Goal: Task Accomplishment & Management: Manage account settings

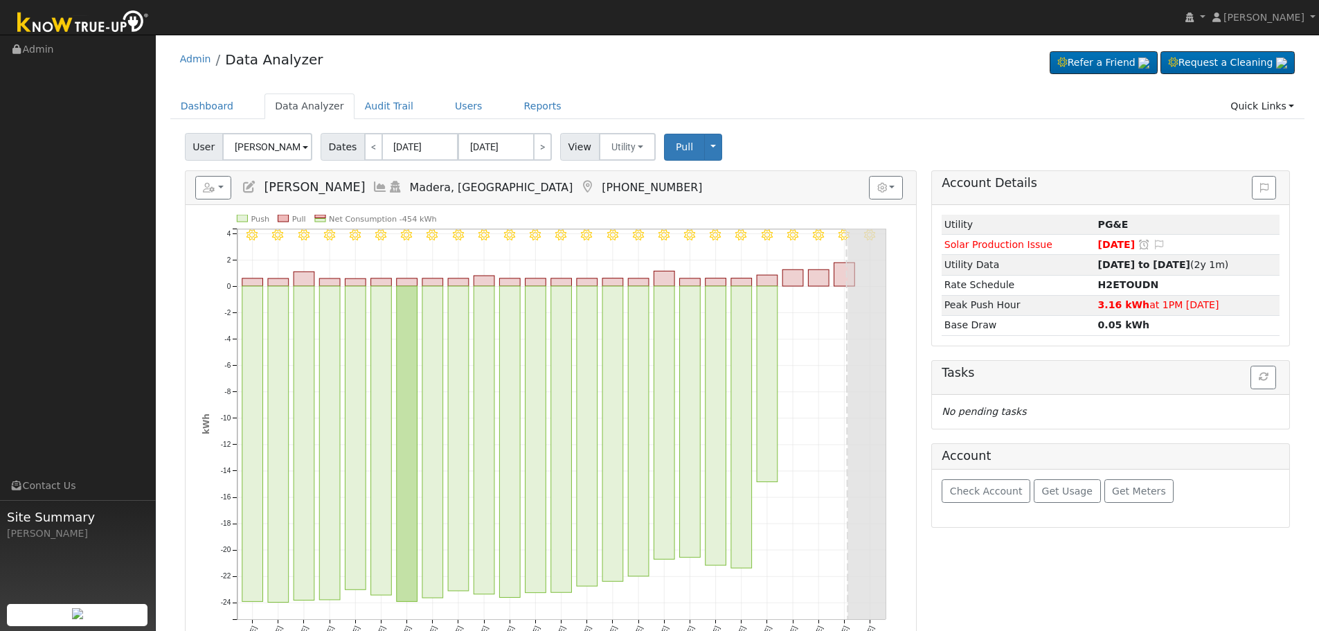
scroll to position [69, 0]
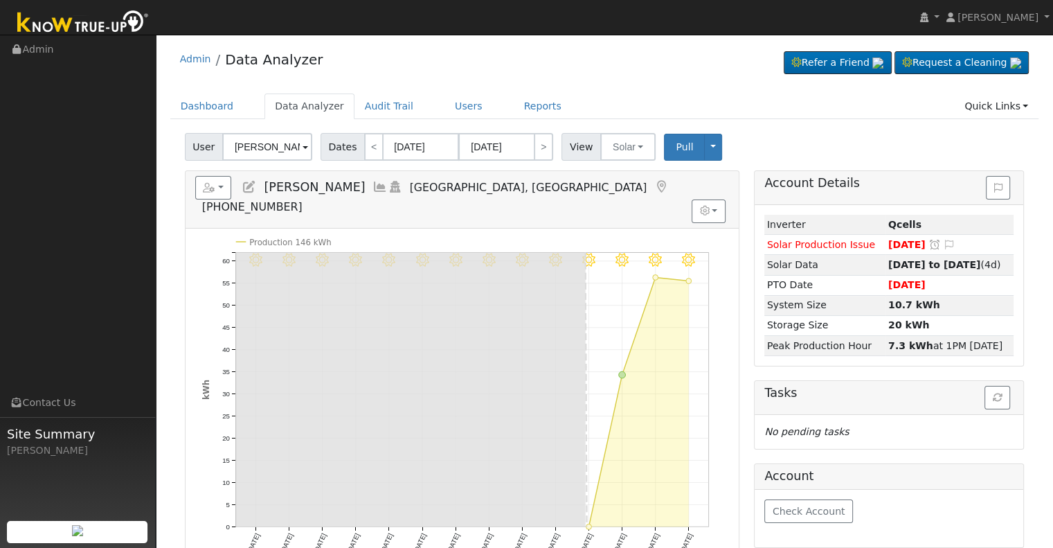
click at [253, 181] on icon at bounding box center [249, 187] width 15 height 12
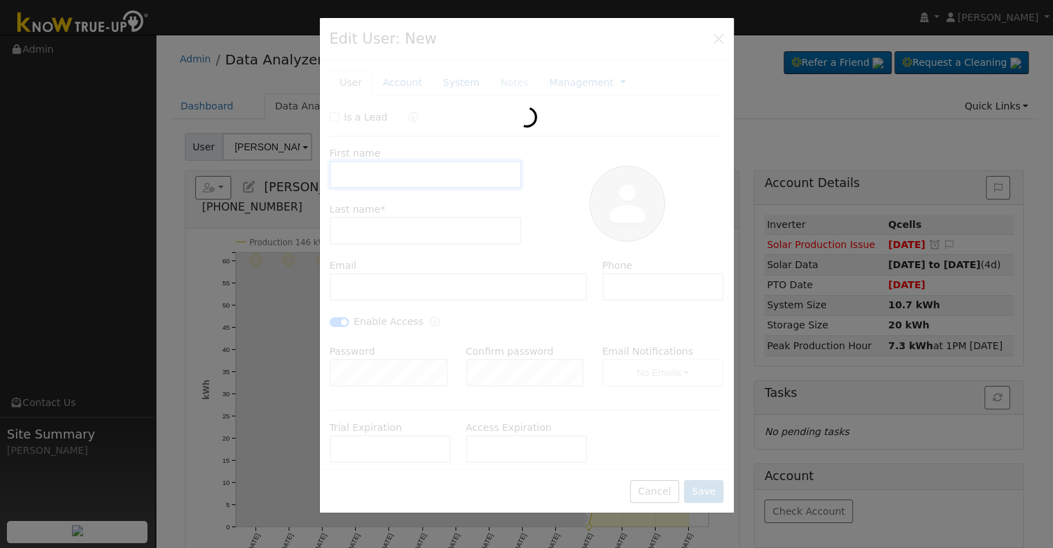
type input "08/14/2030"
type input "Mark"
type input "Lopez"
type input "mdlopez2017@yahoo.com"
type input "5596979924"
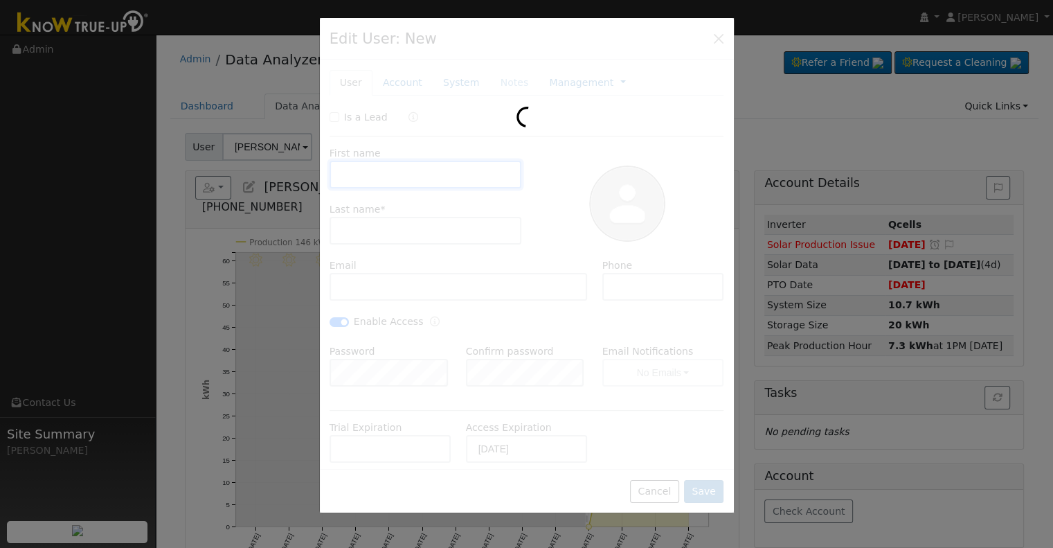
checkbox input "true"
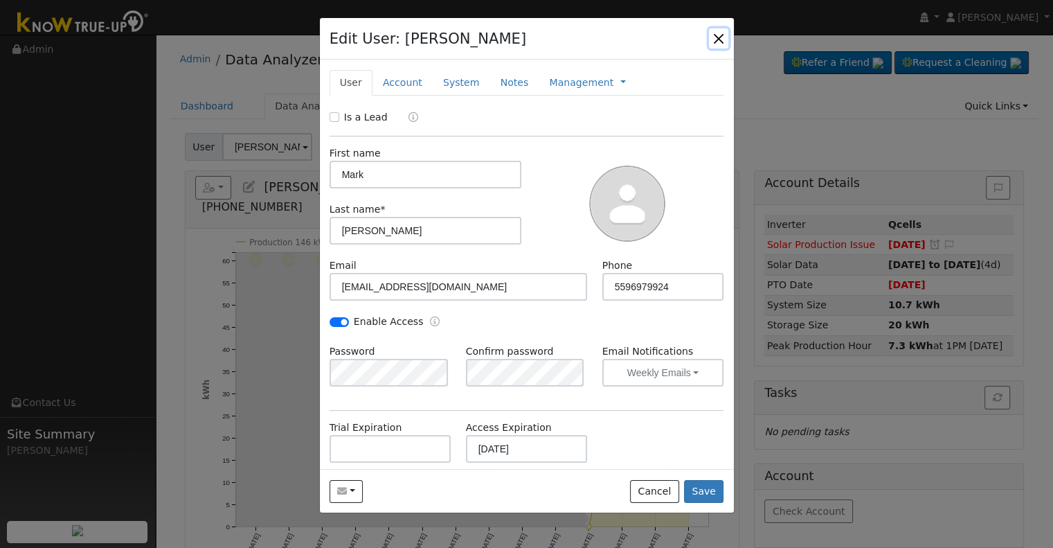
click at [717, 42] on button "button" at bounding box center [718, 37] width 19 height 19
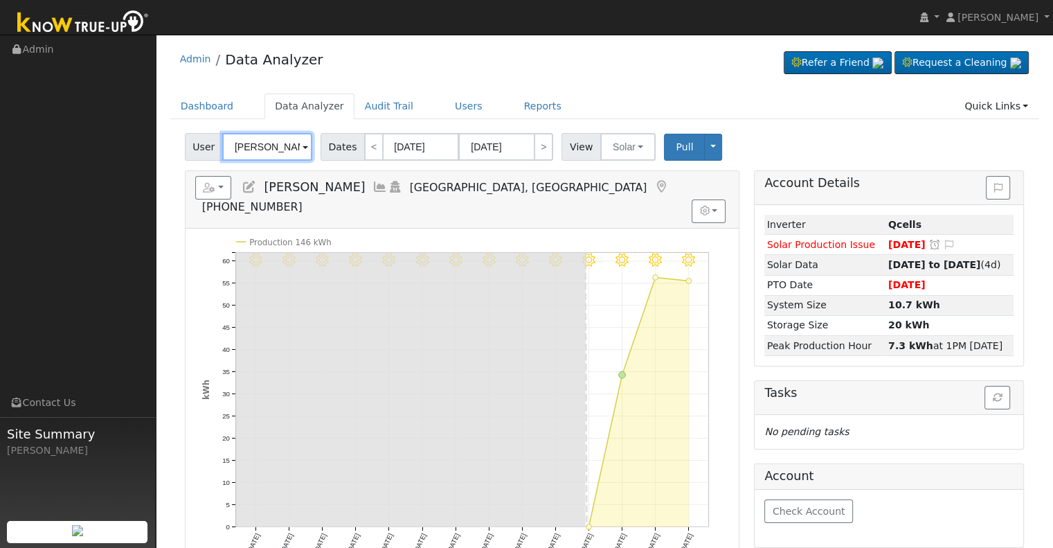
click at [270, 146] on input "Mark Lopez" at bounding box center [267, 147] width 90 height 28
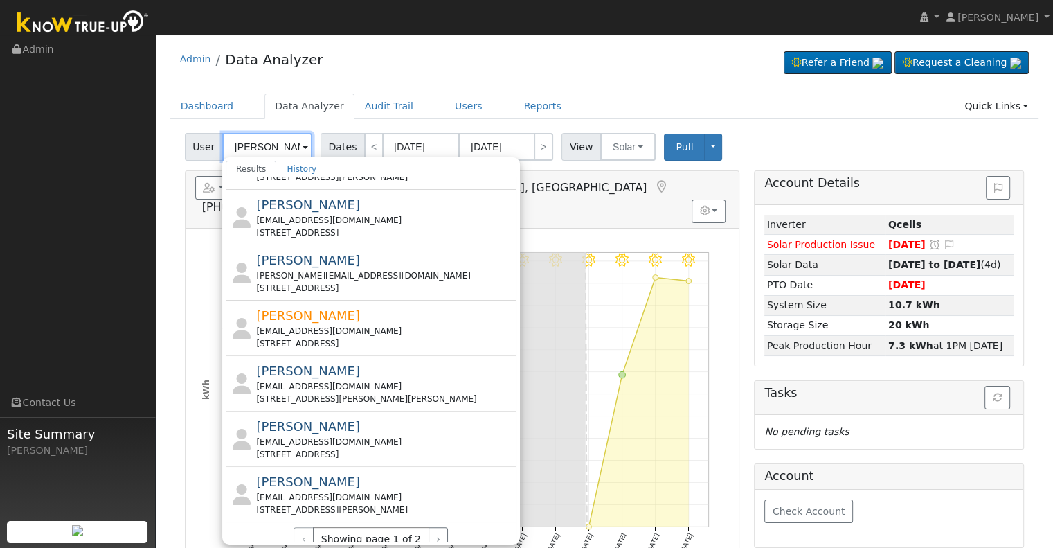
scroll to position [69, 0]
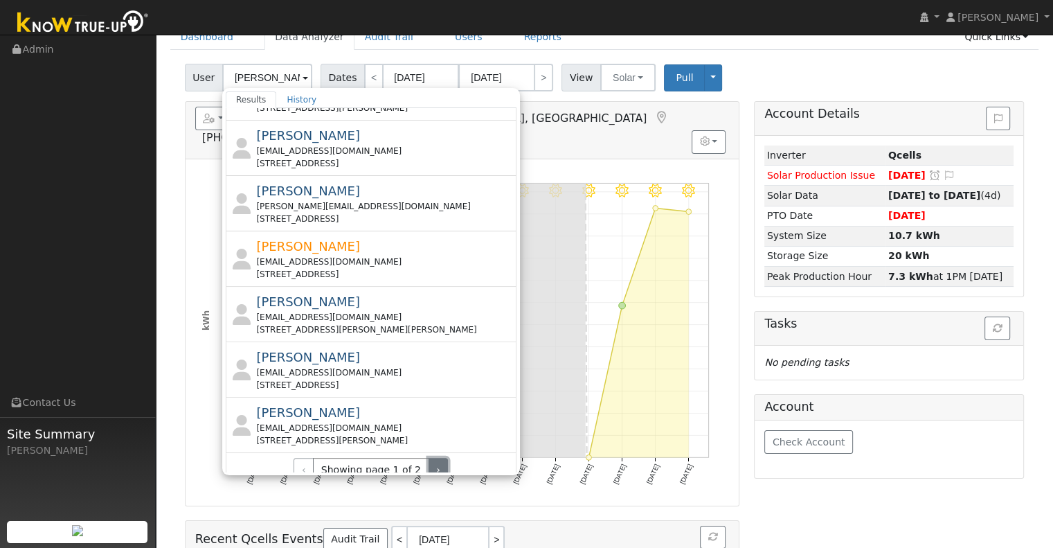
click at [429, 458] on button "›" at bounding box center [439, 470] width 20 height 24
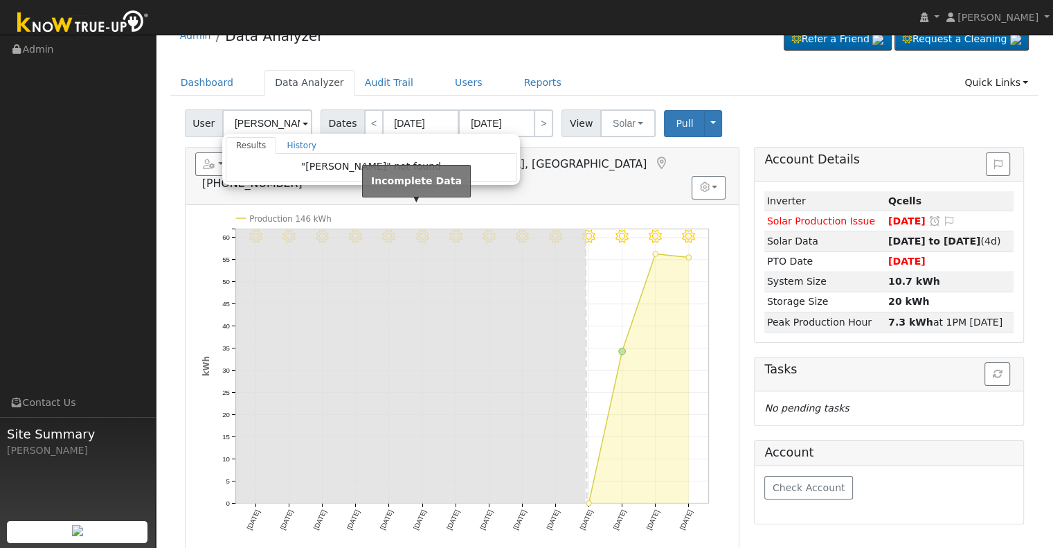
scroll to position [0, 0]
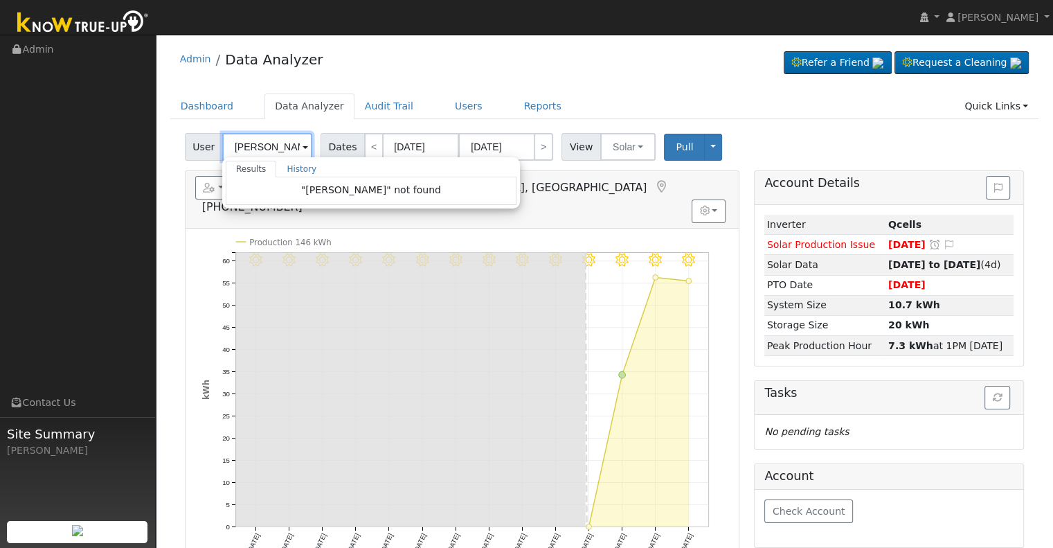
click at [242, 150] on input "Gregory Riley" at bounding box center [267, 147] width 90 height 28
drag, startPoint x: 449, startPoint y: 111, endPoint x: 443, endPoint y: 123, distance: 13.9
click at [449, 111] on link "Users" at bounding box center [469, 106] width 48 height 26
type input "Mark Lopez"
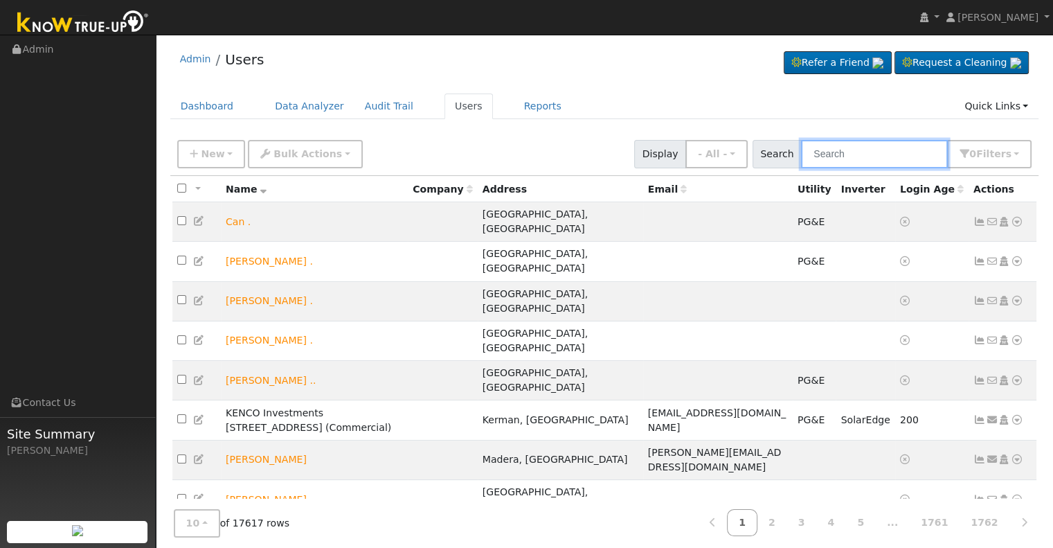
click at [888, 154] on input "text" at bounding box center [874, 154] width 147 height 28
paste input "gregriley76@gmail.com"
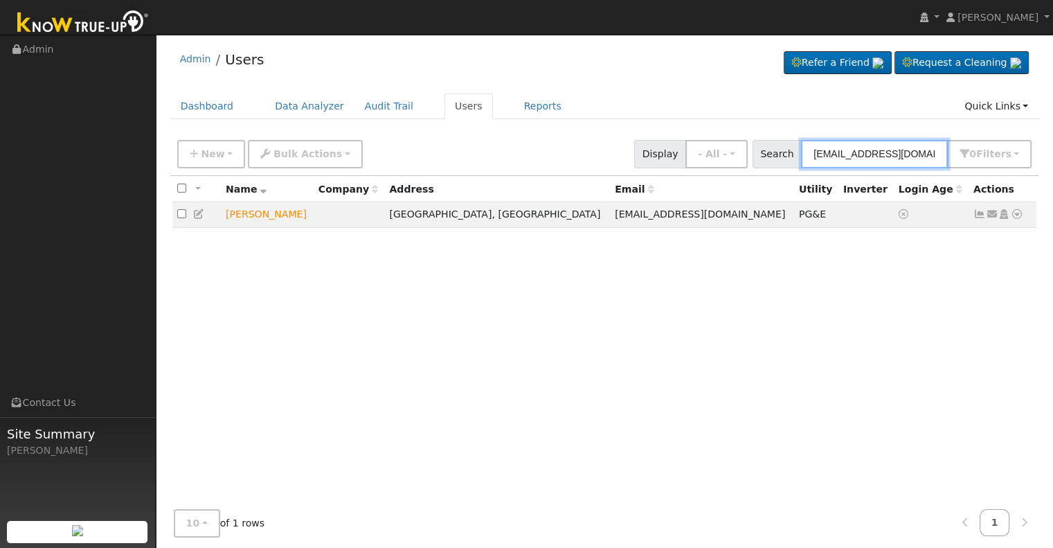
type input "gregriley76@gmail.com"
click at [262, 215] on td "Greg Riley" at bounding box center [267, 215] width 93 height 26
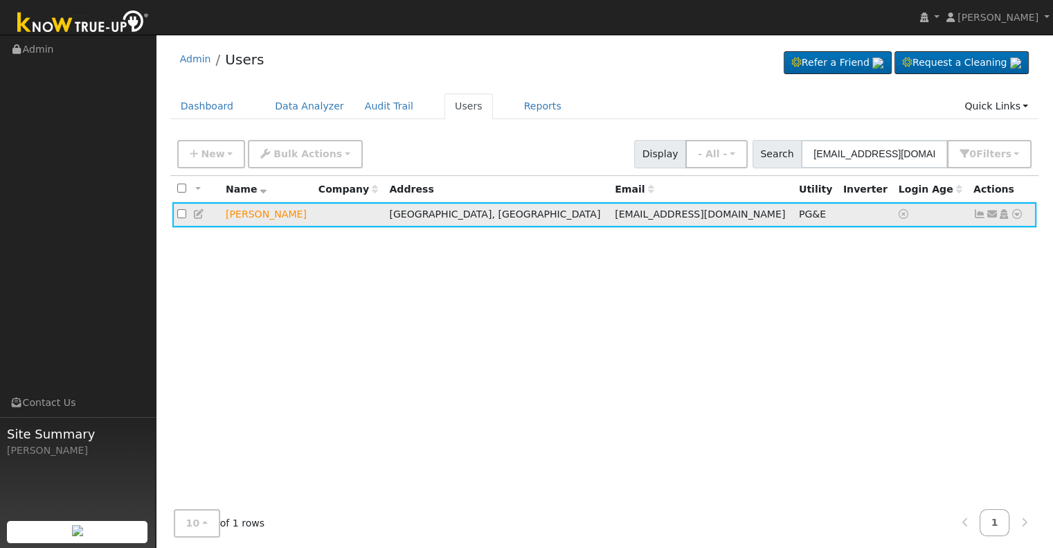
click at [494, 214] on td "Fresno, CA" at bounding box center [497, 215] width 226 height 26
click at [294, 113] on link "Data Analyzer" at bounding box center [310, 106] width 90 height 26
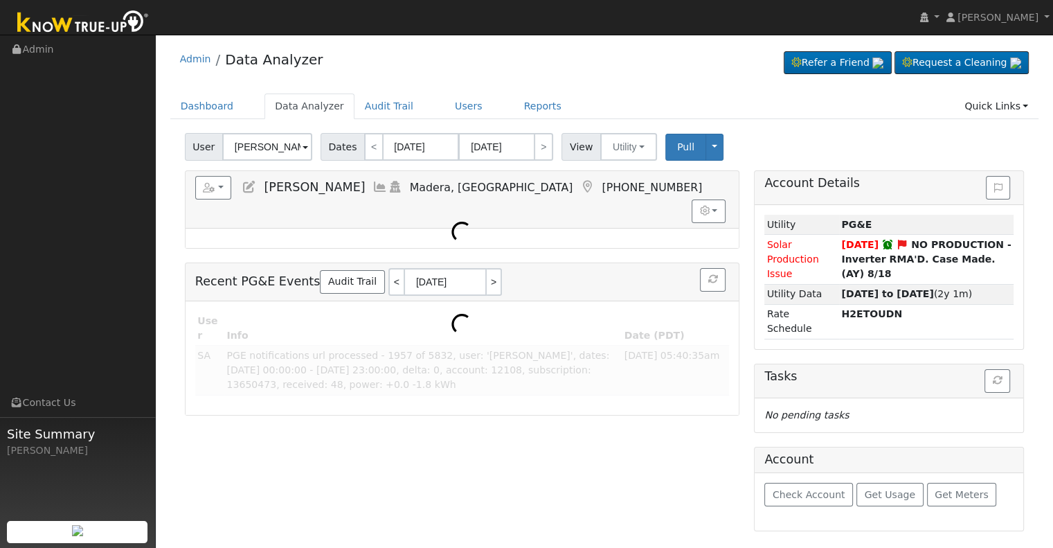
click at [269, 147] on input "Brian Hiatt" at bounding box center [267, 147] width 90 height 28
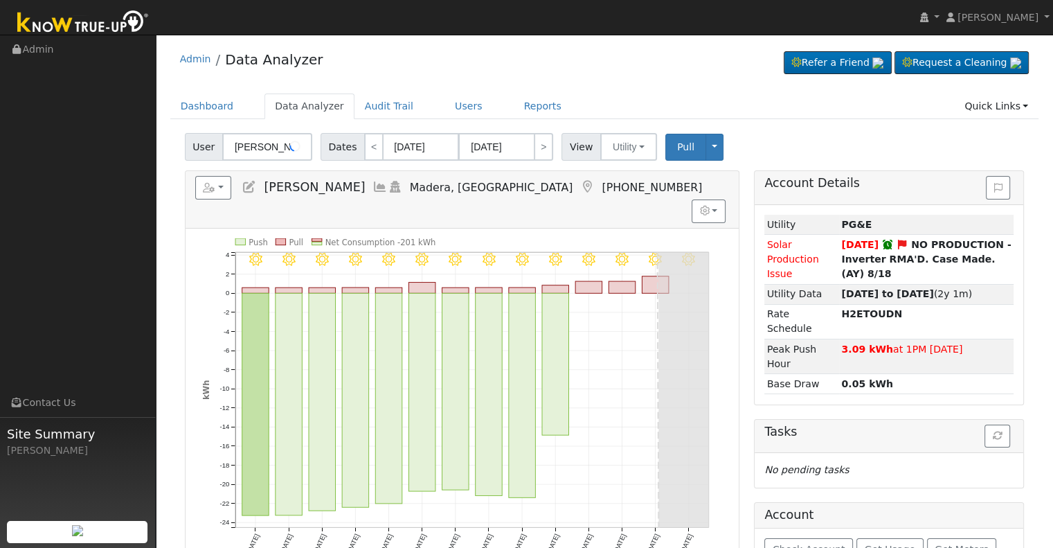
click at [269, 147] on input "Brian Hiatt" at bounding box center [267, 147] width 90 height 28
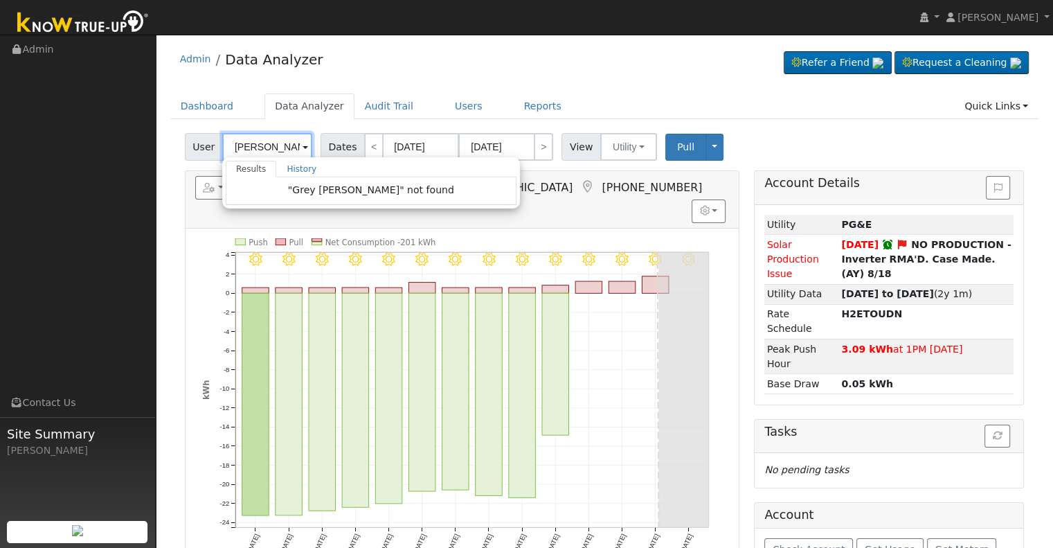
click at [249, 144] on input "Grey Riley" at bounding box center [267, 147] width 90 height 28
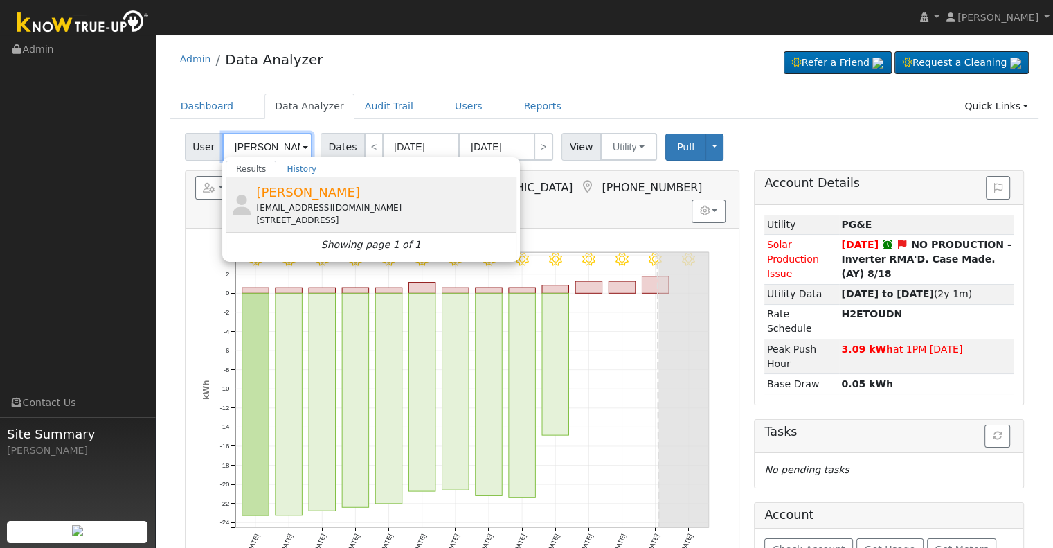
type input "Greg Riley"
click at [328, 198] on div "Greg Riley gregriley76@gmail.com 615 South Kona Avenue, Fresno, CA 93727" at bounding box center [384, 205] width 257 height 44
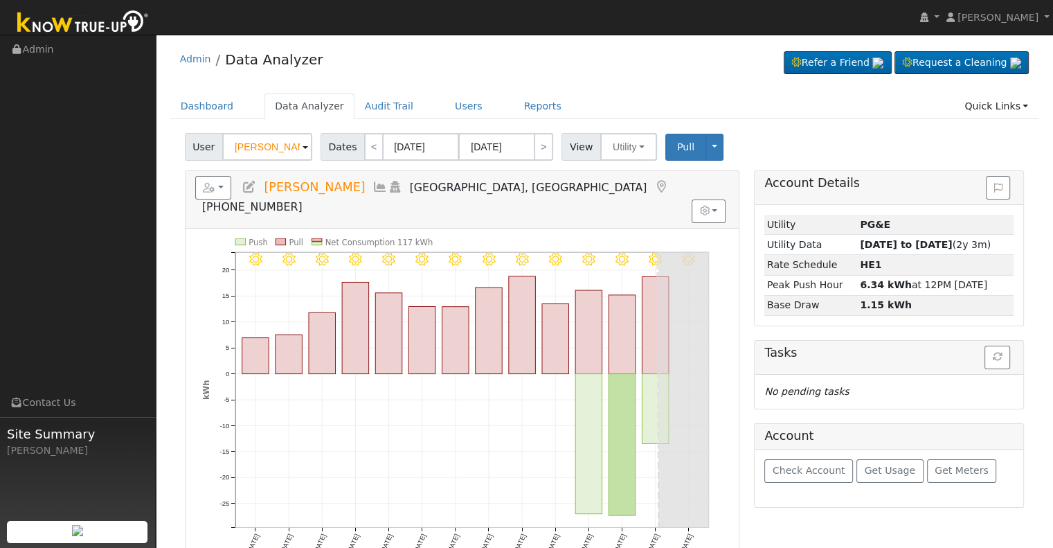
click at [245, 186] on icon at bounding box center [249, 187] width 15 height 12
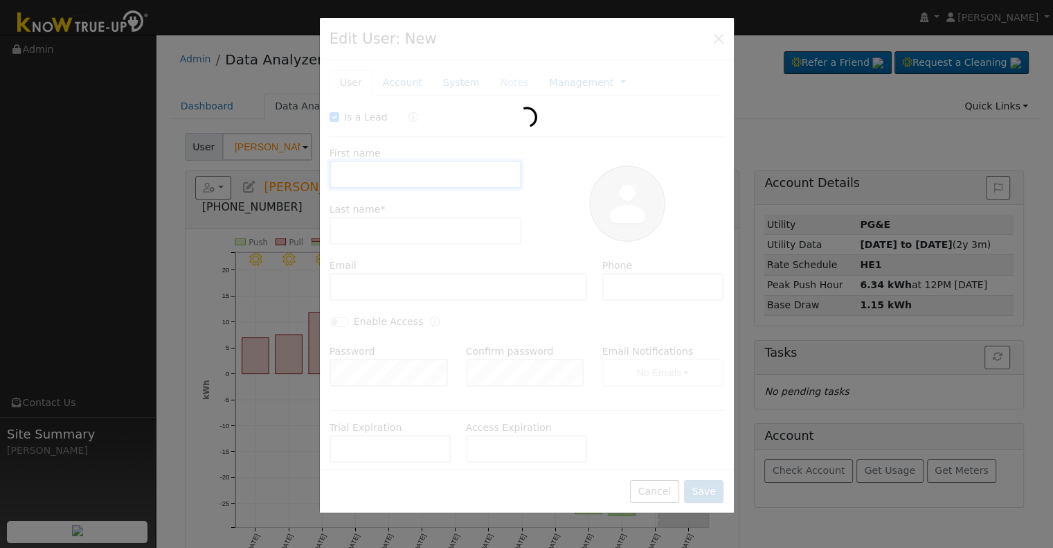
checkbox input "true"
type input "Greg"
type input "Riley"
type input "gregriley76@gmail.com"
type input "559-907-5988"
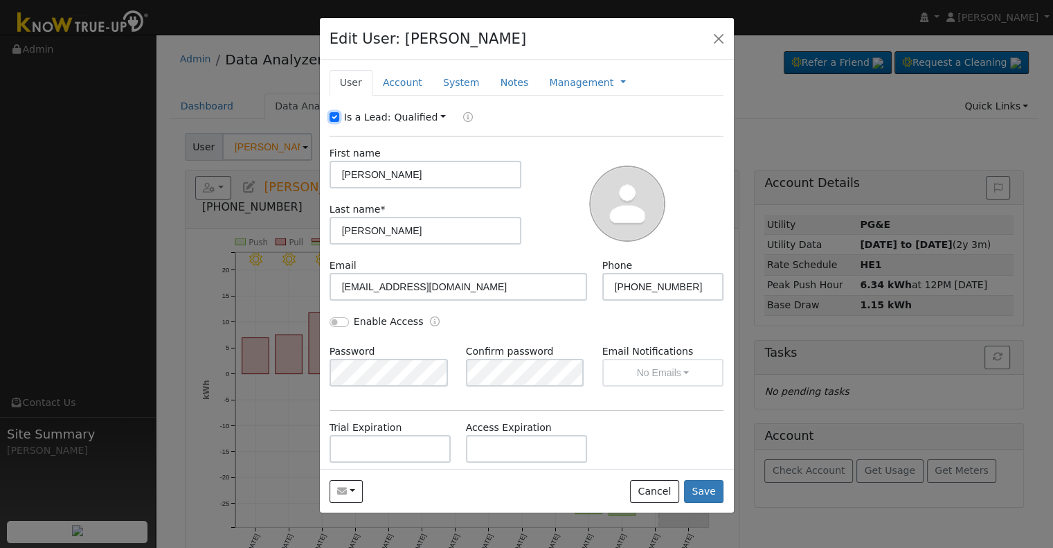
click at [338, 116] on input "Is a Lead:" at bounding box center [335, 117] width 10 height 10
checkbox input "false"
click at [396, 89] on link "Account" at bounding box center [403, 83] width 60 height 26
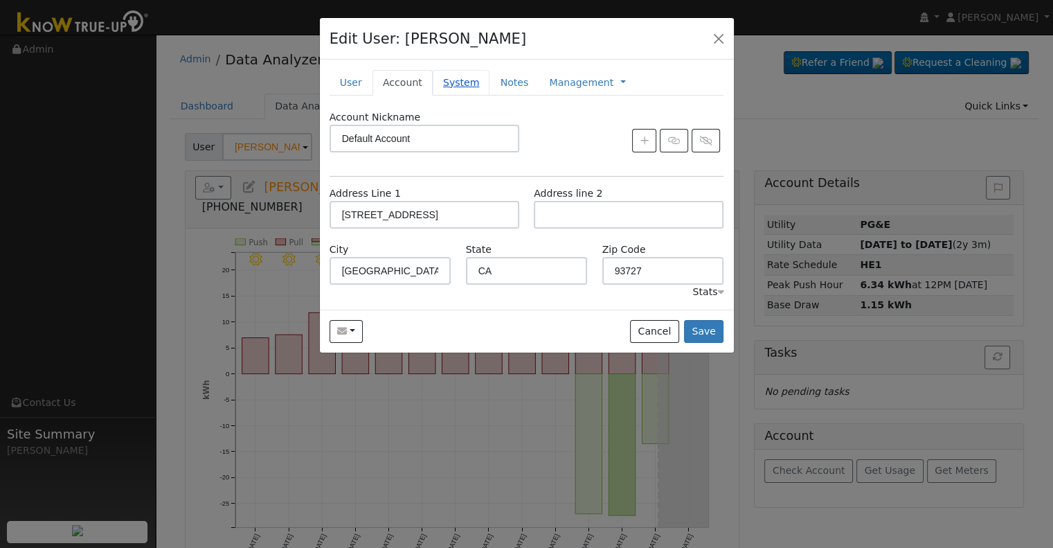
click at [440, 82] on link "System" at bounding box center [461, 83] width 57 height 26
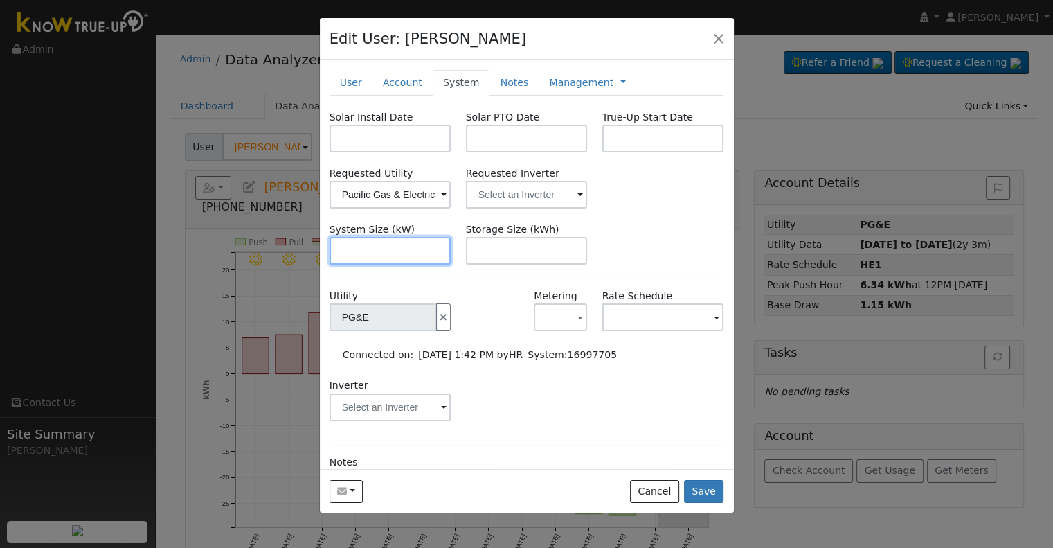
click at [372, 244] on input "text" at bounding box center [391, 251] width 122 height 28
paste input "11.890"
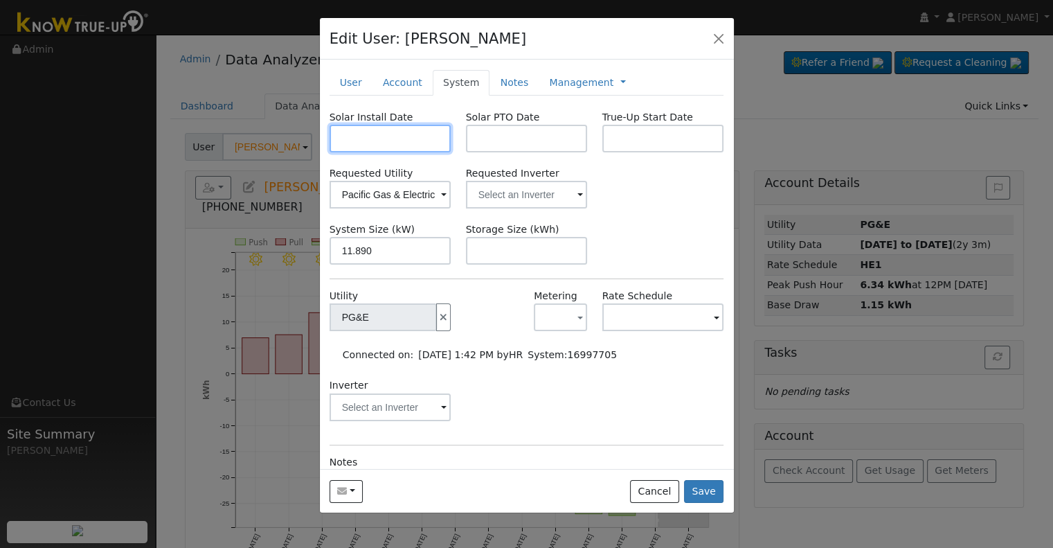
type input "11.9"
click at [407, 125] on input "text" at bounding box center [391, 139] width 122 height 28
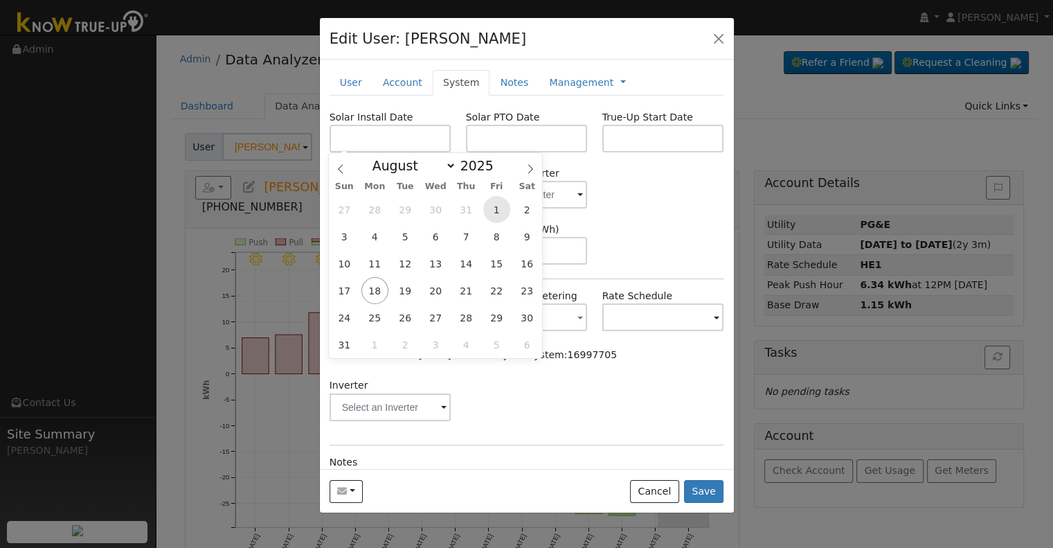
click at [501, 208] on span "1" at bounding box center [496, 209] width 27 height 27
type input "08/01/2025"
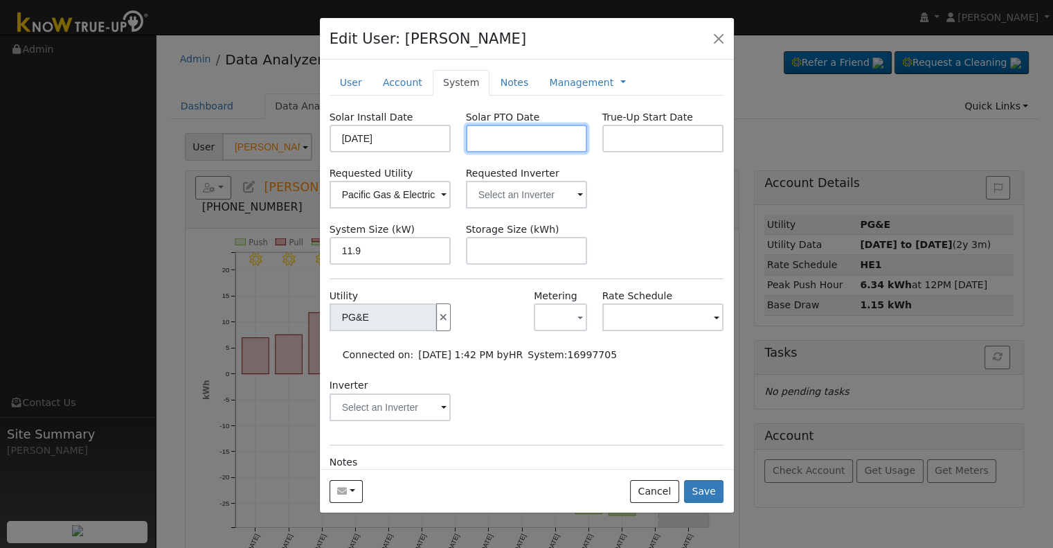
click at [529, 141] on input "text" at bounding box center [527, 139] width 122 height 28
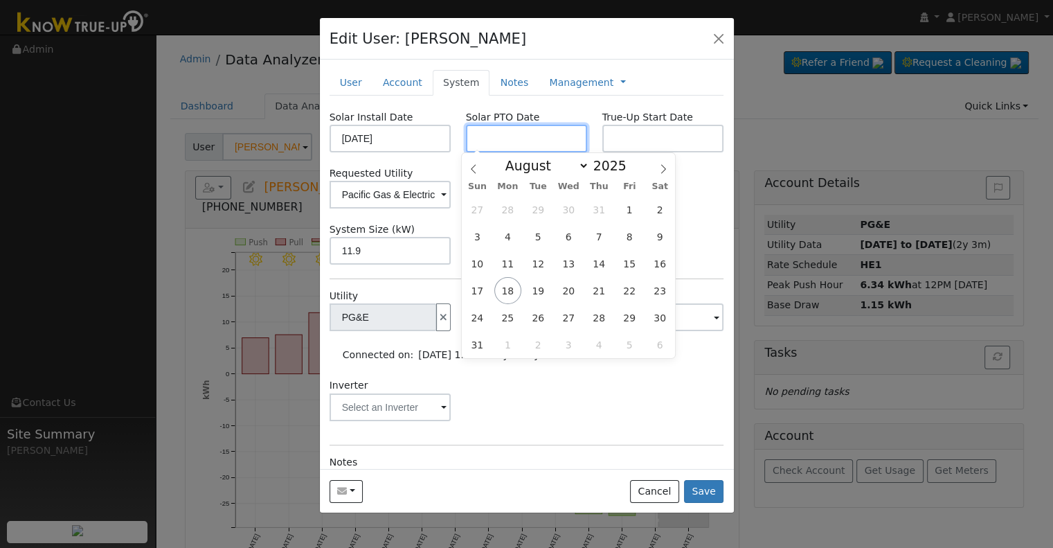
click at [482, 145] on input "text" at bounding box center [527, 139] width 122 height 28
paste input "8/18/2025"
type input "[DATE]"
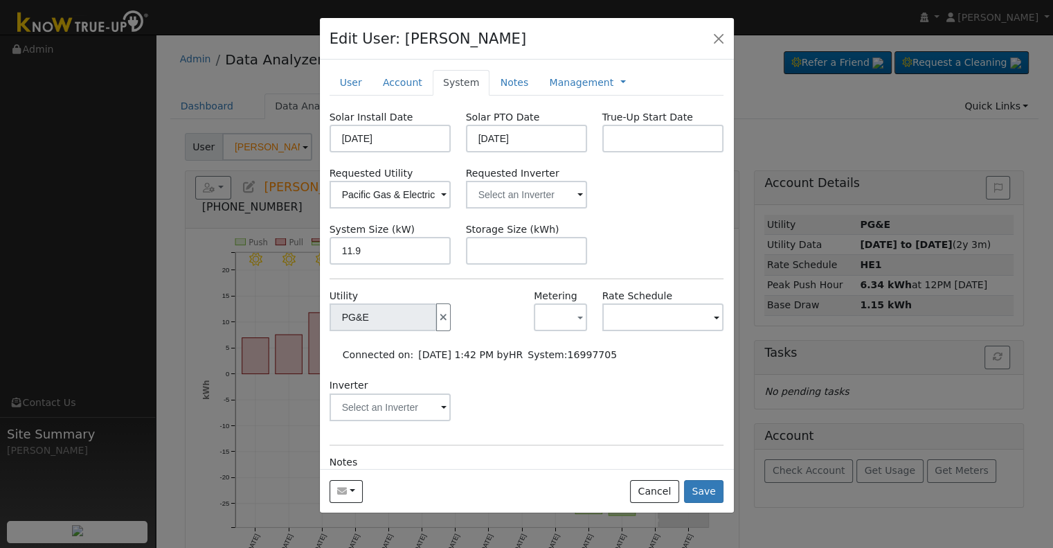
click at [691, 216] on div "Solar Install Date 08/01/2025 Solar PTO Date 08/18/2025 True-Up Start Date Requ…" at bounding box center [527, 344] width 395 height 469
click at [451, 191] on input "text" at bounding box center [391, 195] width 122 height 28
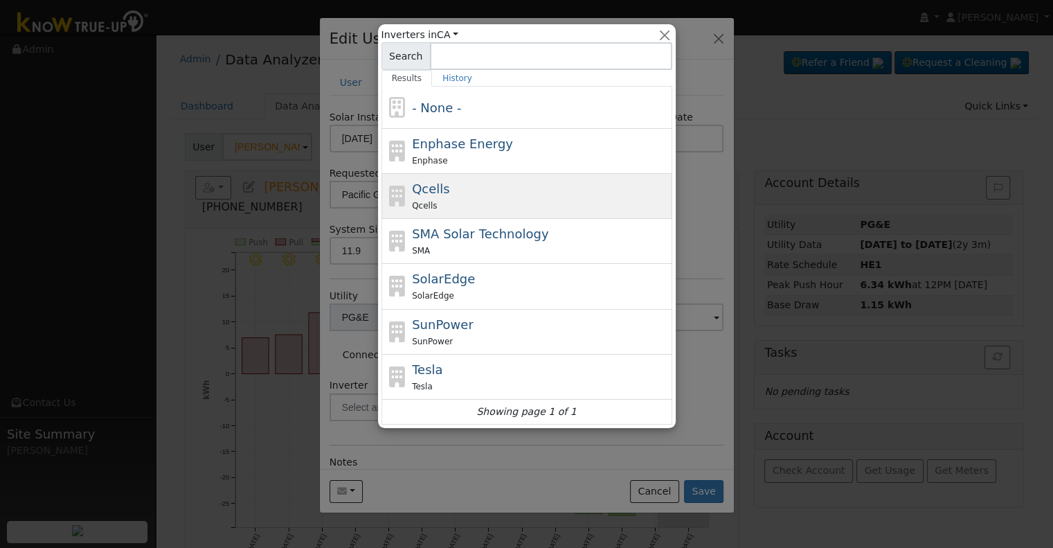
click at [483, 185] on div "Qcells Qcells" at bounding box center [540, 195] width 257 height 33
type input "Qcells"
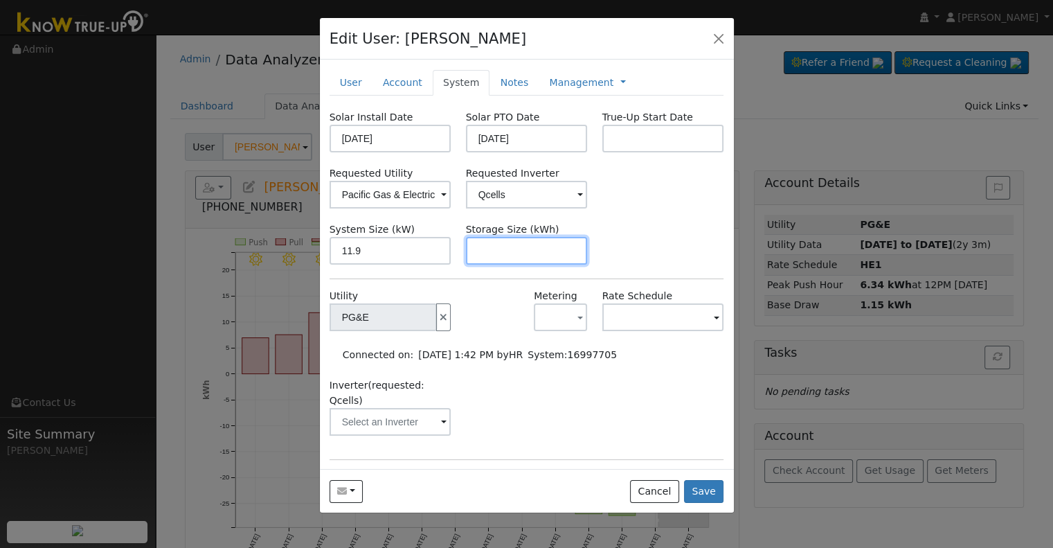
click at [539, 252] on input "text" at bounding box center [527, 251] width 122 height 28
click at [551, 253] on input "text" at bounding box center [527, 251] width 122 height 28
paste input "20.00"
type input "20"
click at [499, 83] on link "Notes" at bounding box center [514, 83] width 49 height 26
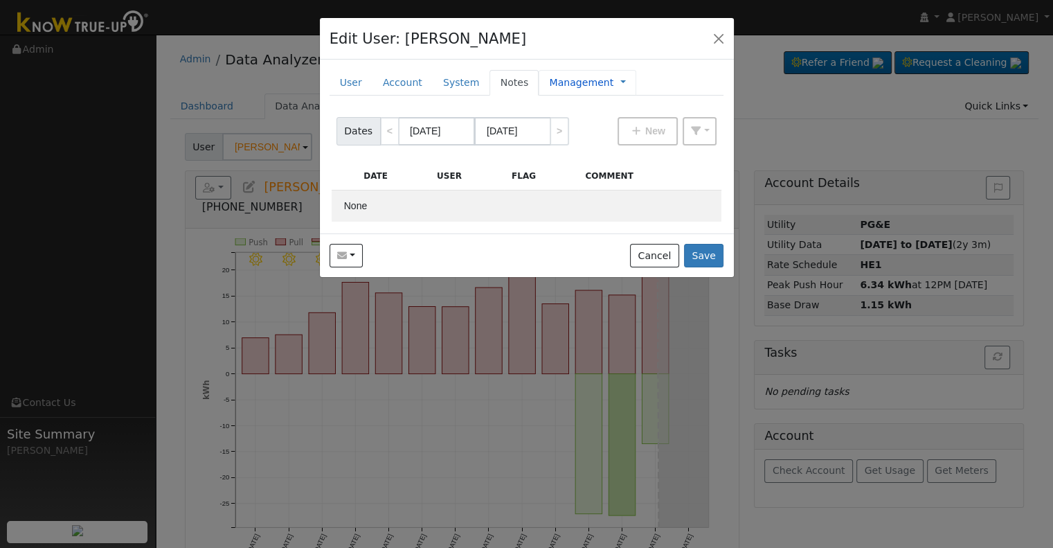
click at [568, 80] on link "Management" at bounding box center [581, 82] width 64 height 15
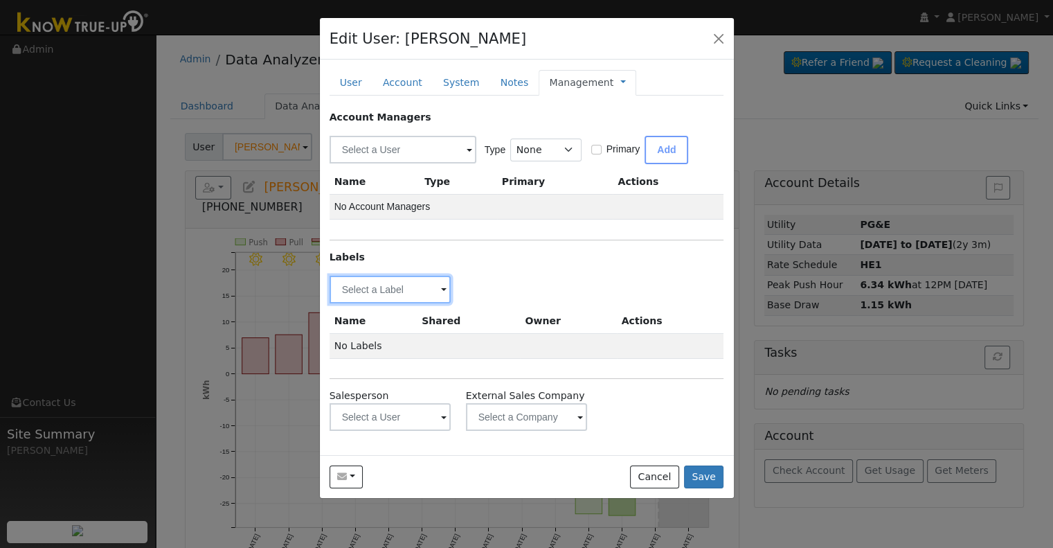
click at [427, 292] on input "text" at bounding box center [391, 290] width 122 height 28
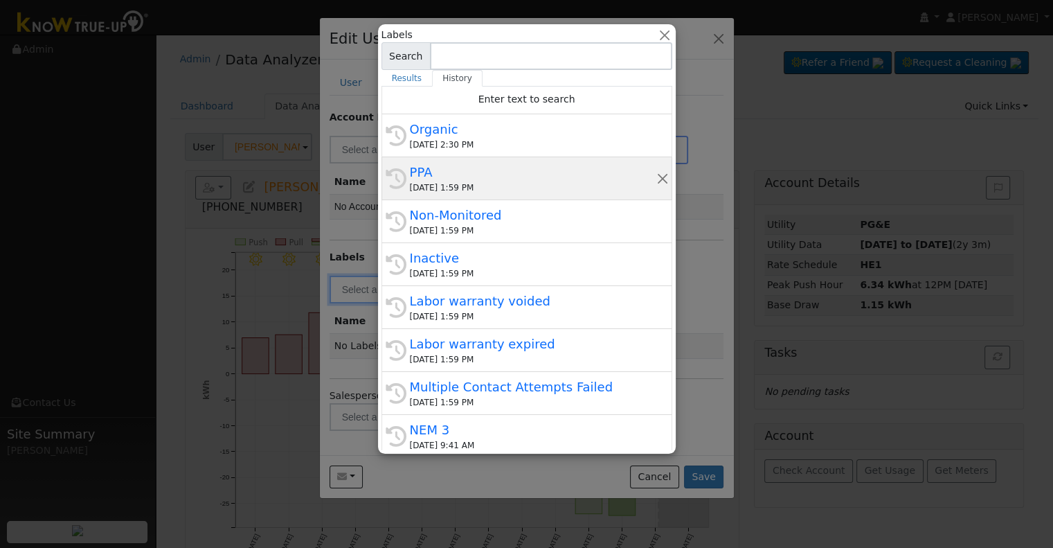
click at [439, 179] on div "PPA" at bounding box center [533, 172] width 247 height 19
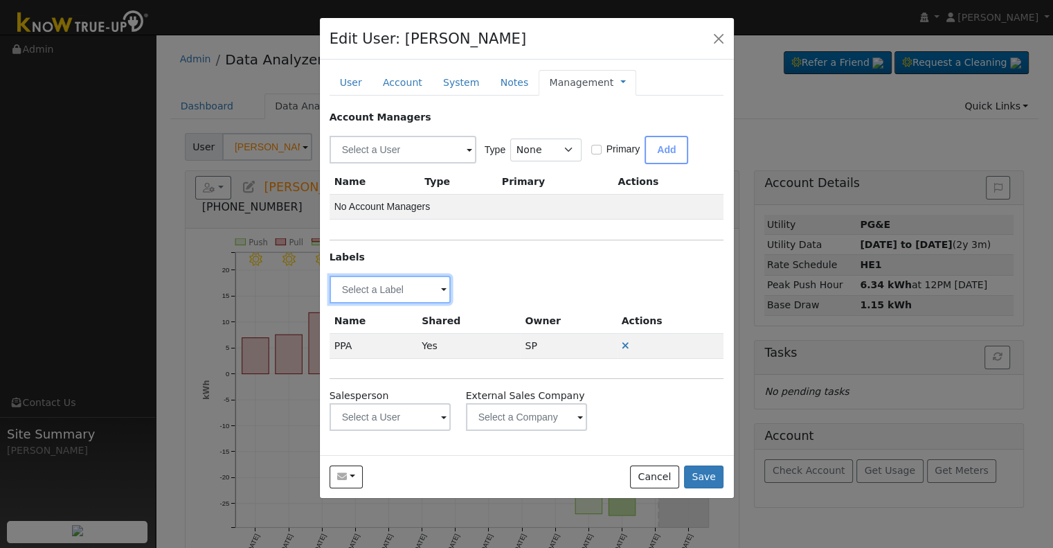
click at [402, 291] on input "text" at bounding box center [391, 290] width 122 height 28
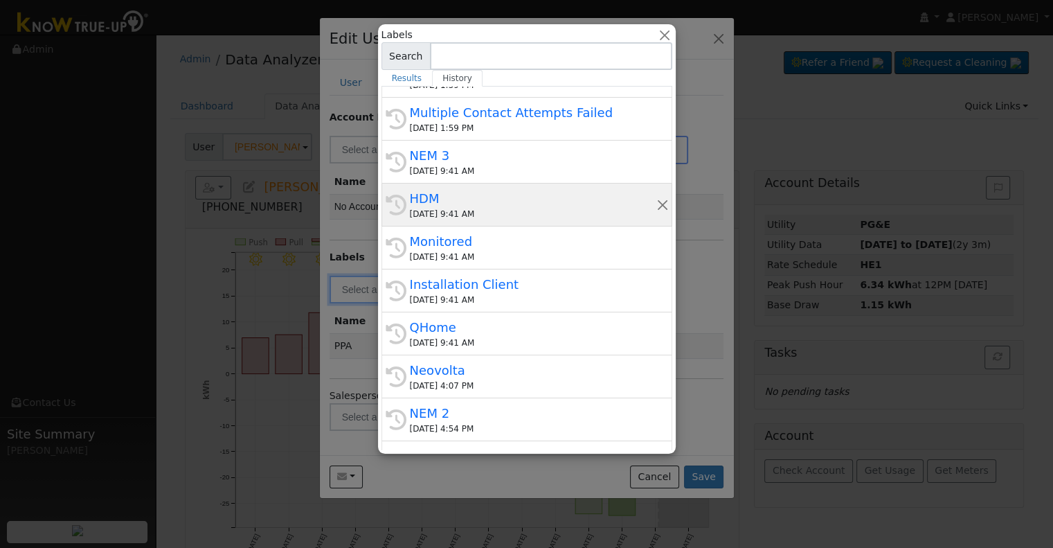
scroll to position [277, 0]
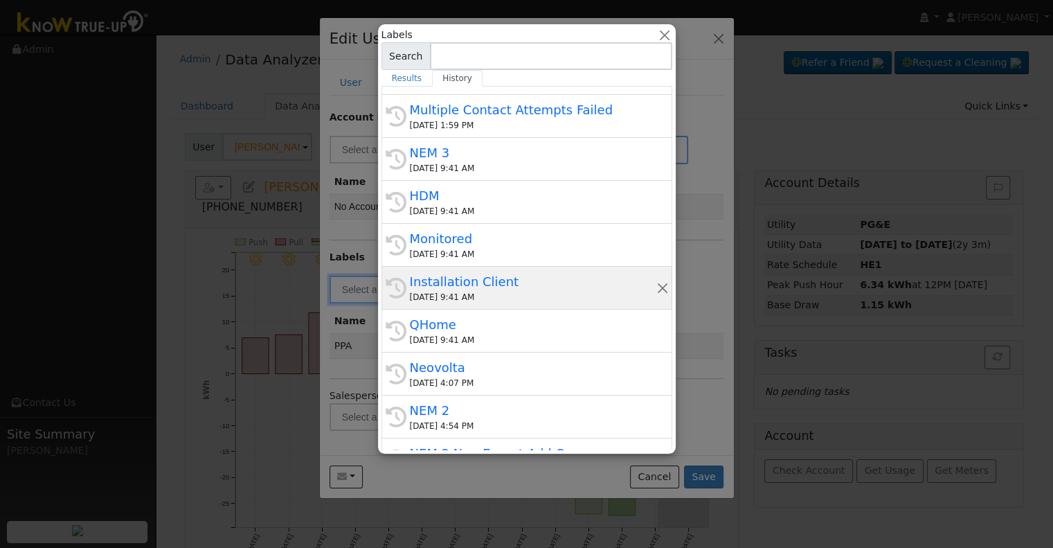
click at [521, 283] on div "Installation Client" at bounding box center [533, 281] width 247 height 19
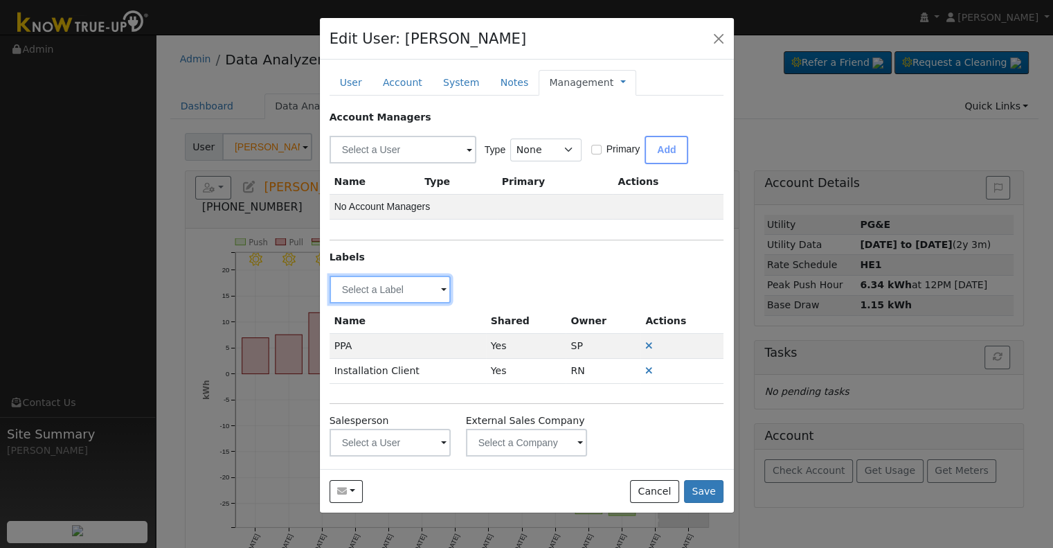
click at [396, 287] on input "text" at bounding box center [391, 290] width 122 height 28
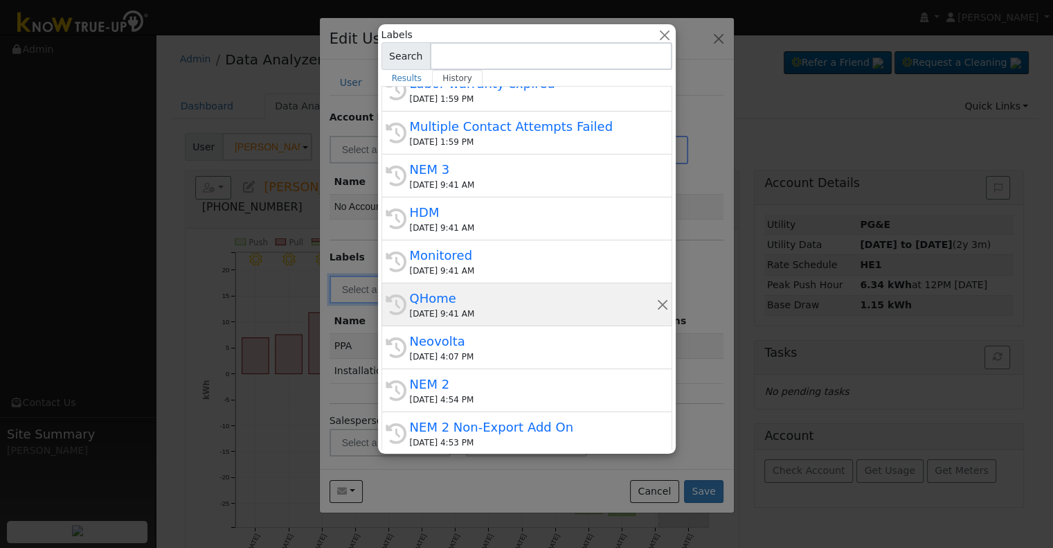
scroll to position [305, 0]
click at [471, 295] on div "QHome" at bounding box center [533, 296] width 247 height 19
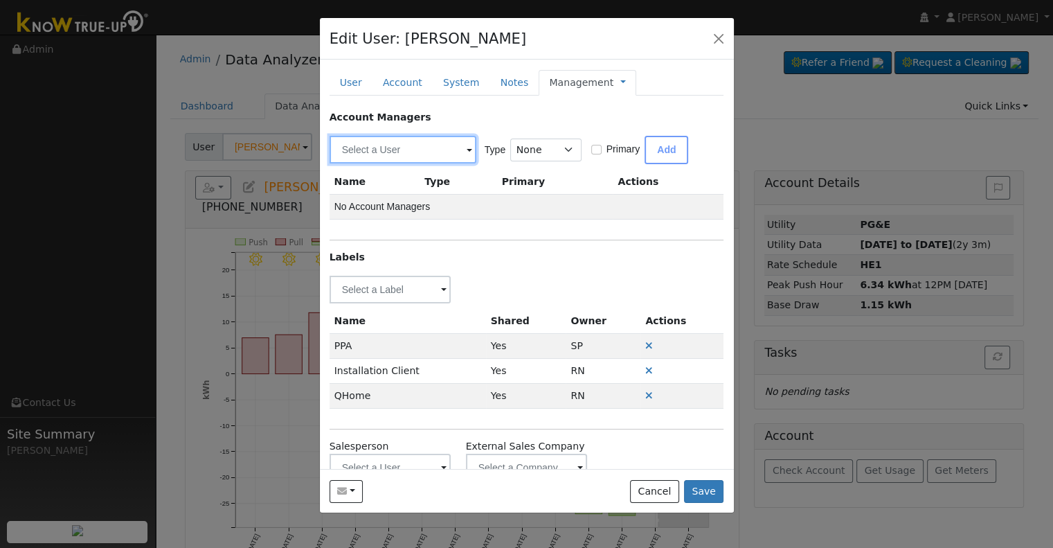
click at [384, 157] on input "text" at bounding box center [403, 150] width 147 height 28
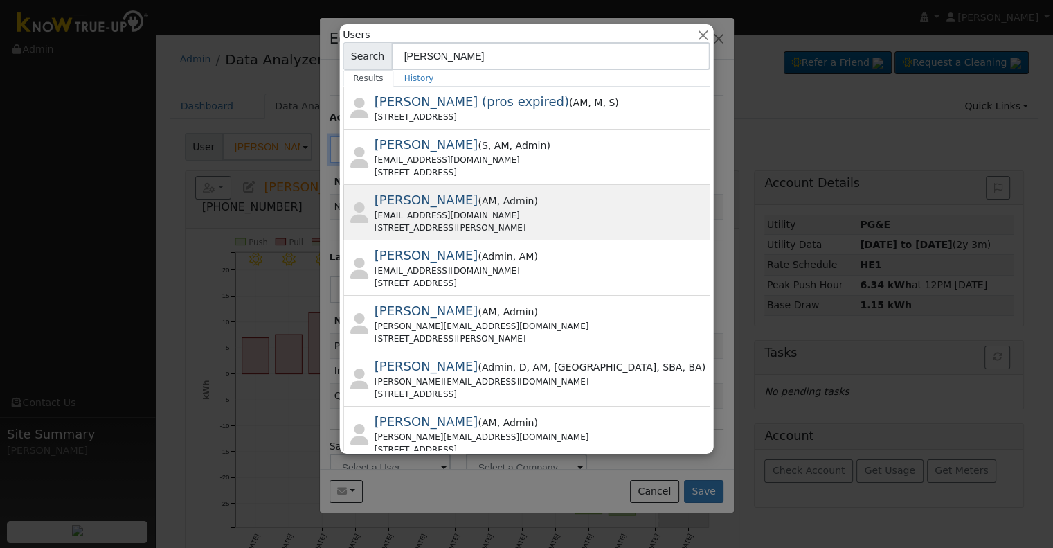
type input "Daniel"
click at [553, 222] on div "1376 N. Linden Avenue, FRESNO, CA 93728" at bounding box center [540, 228] width 333 height 12
type input "Daniel Gibby"
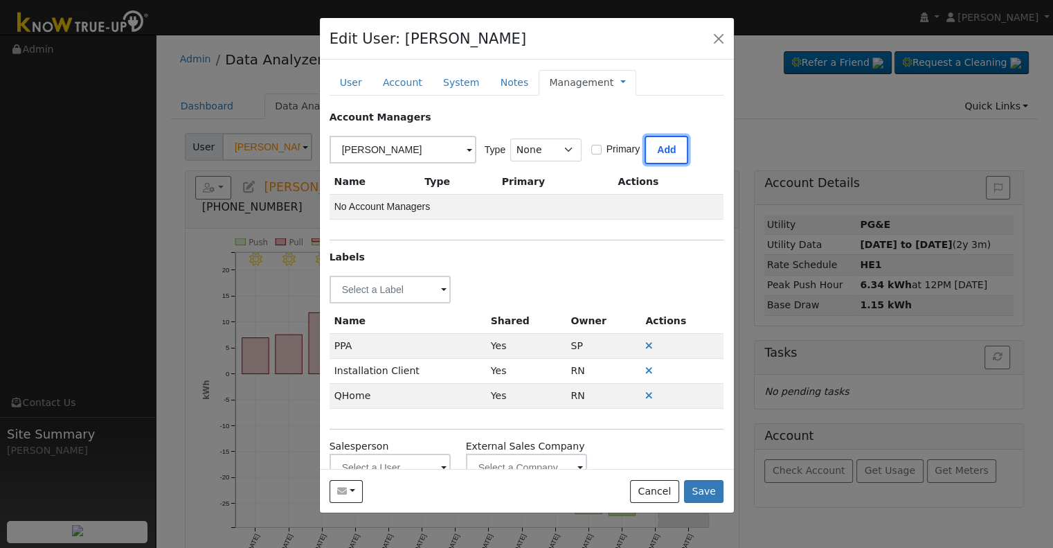
click at [659, 152] on button "Add" at bounding box center [667, 150] width 44 height 28
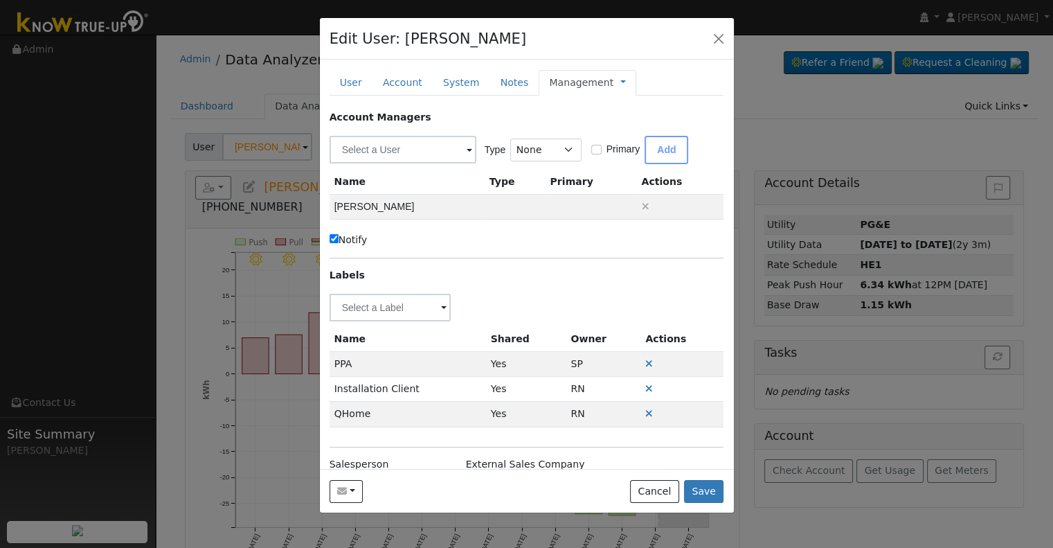
click at [357, 243] on label "Notify" at bounding box center [349, 240] width 38 height 15
click at [339, 243] on input "Notify" at bounding box center [334, 238] width 9 height 9
checkbox input "false"
click at [573, 87] on link "Management" at bounding box center [581, 82] width 64 height 15
click at [621, 125] on link "Billing" at bounding box center [669, 126] width 96 height 19
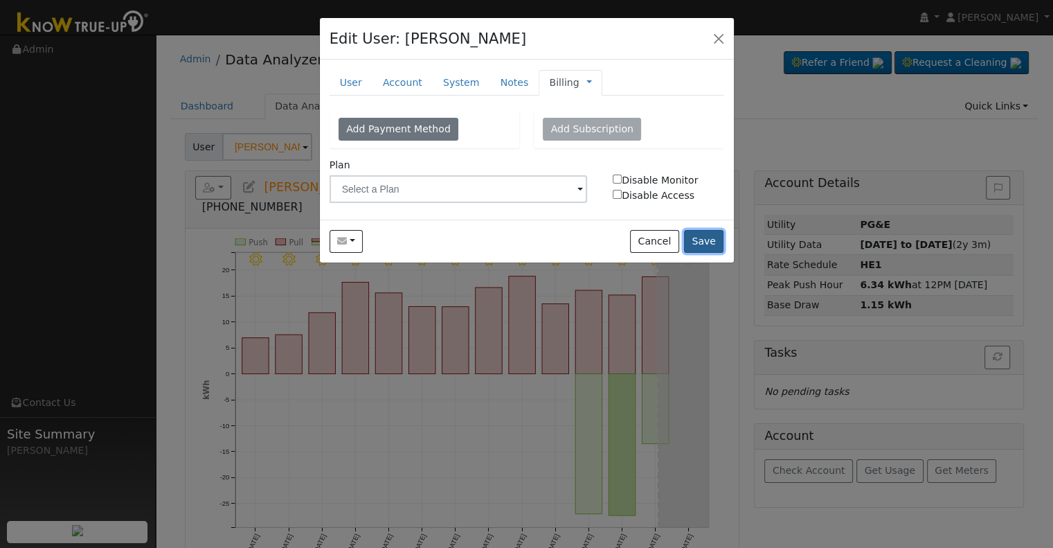
click at [706, 238] on button "Save" at bounding box center [704, 242] width 40 height 24
